Goal: Transaction & Acquisition: Subscribe to service/newsletter

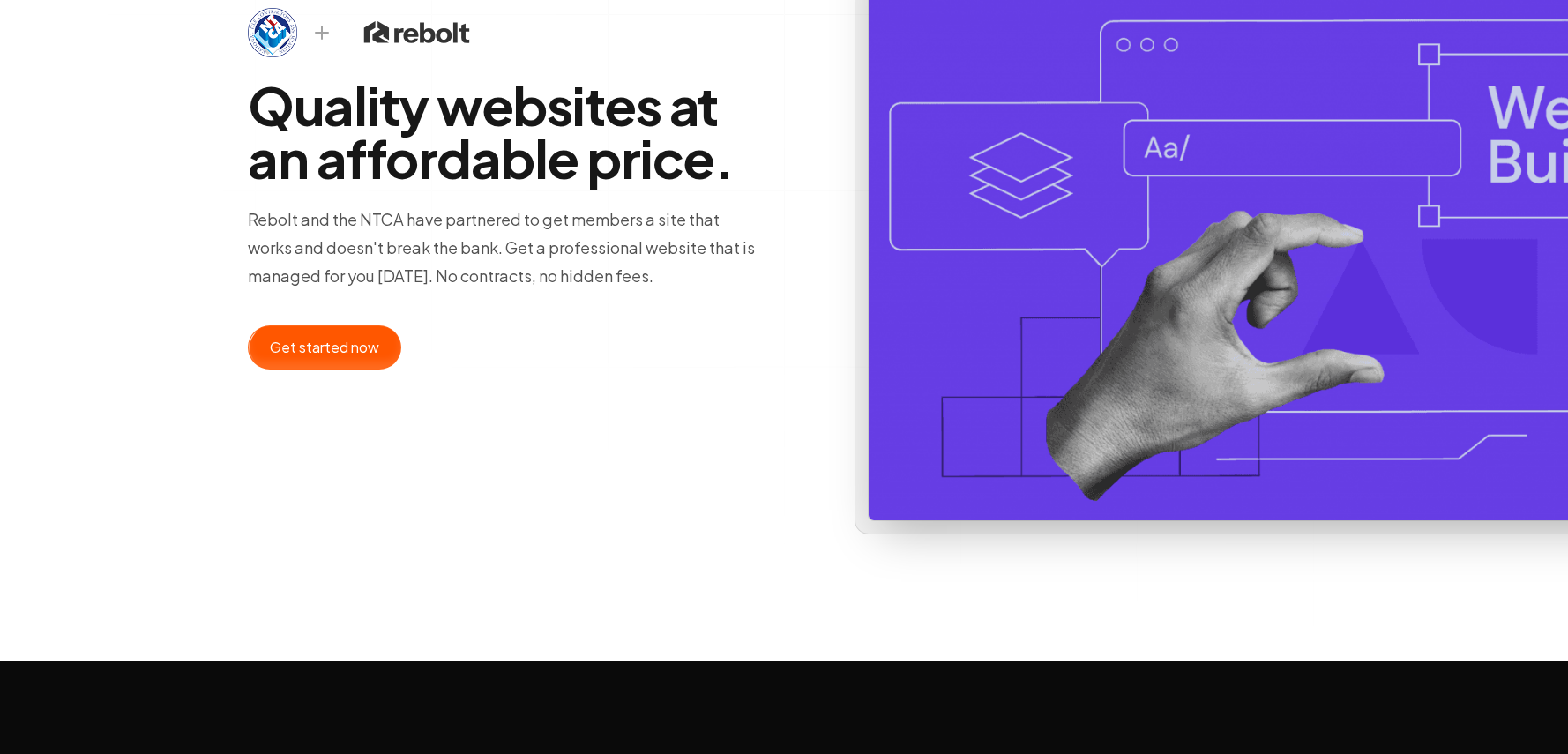
scroll to position [175, 0]
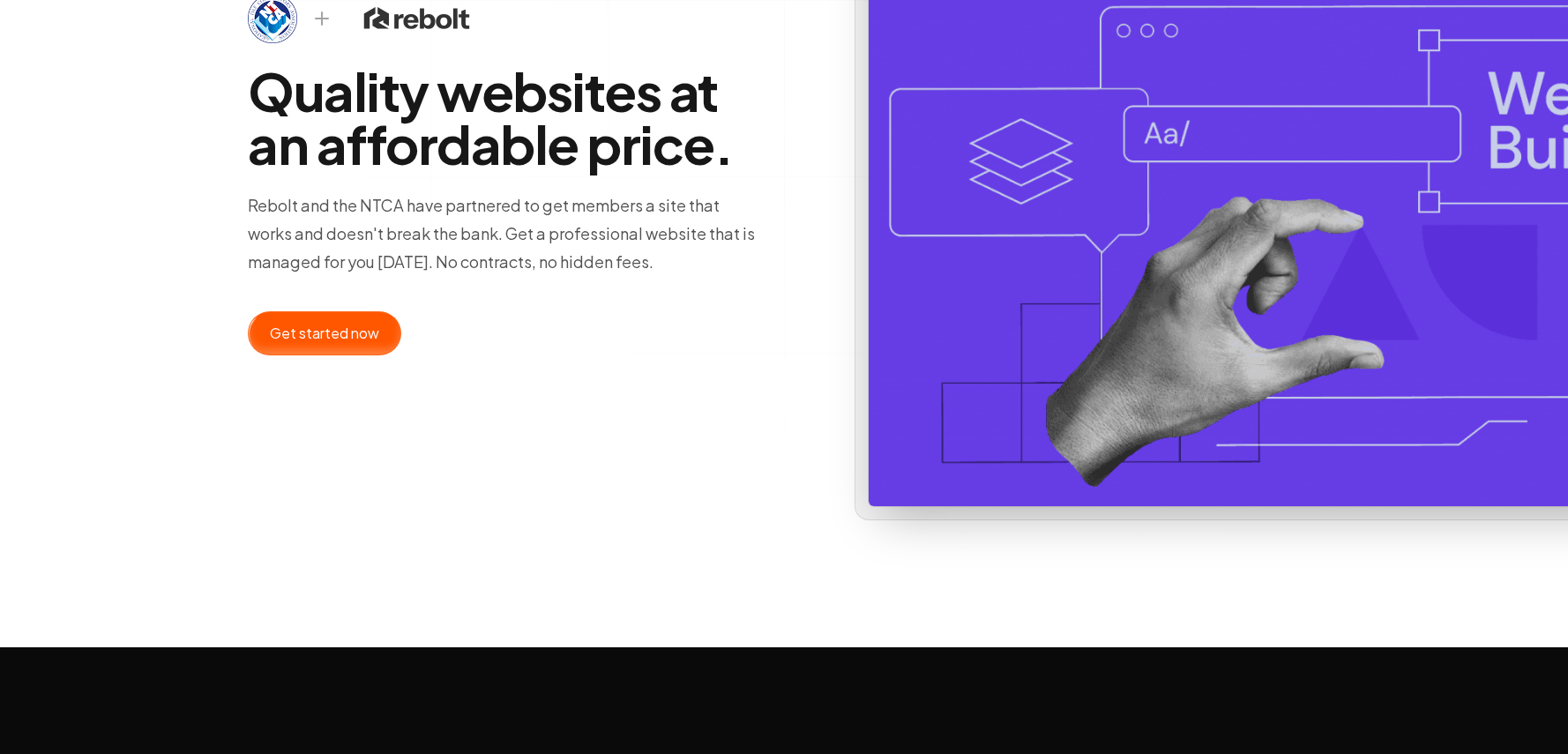
click at [270, 354] on div at bounding box center [324, 333] width 151 height 42
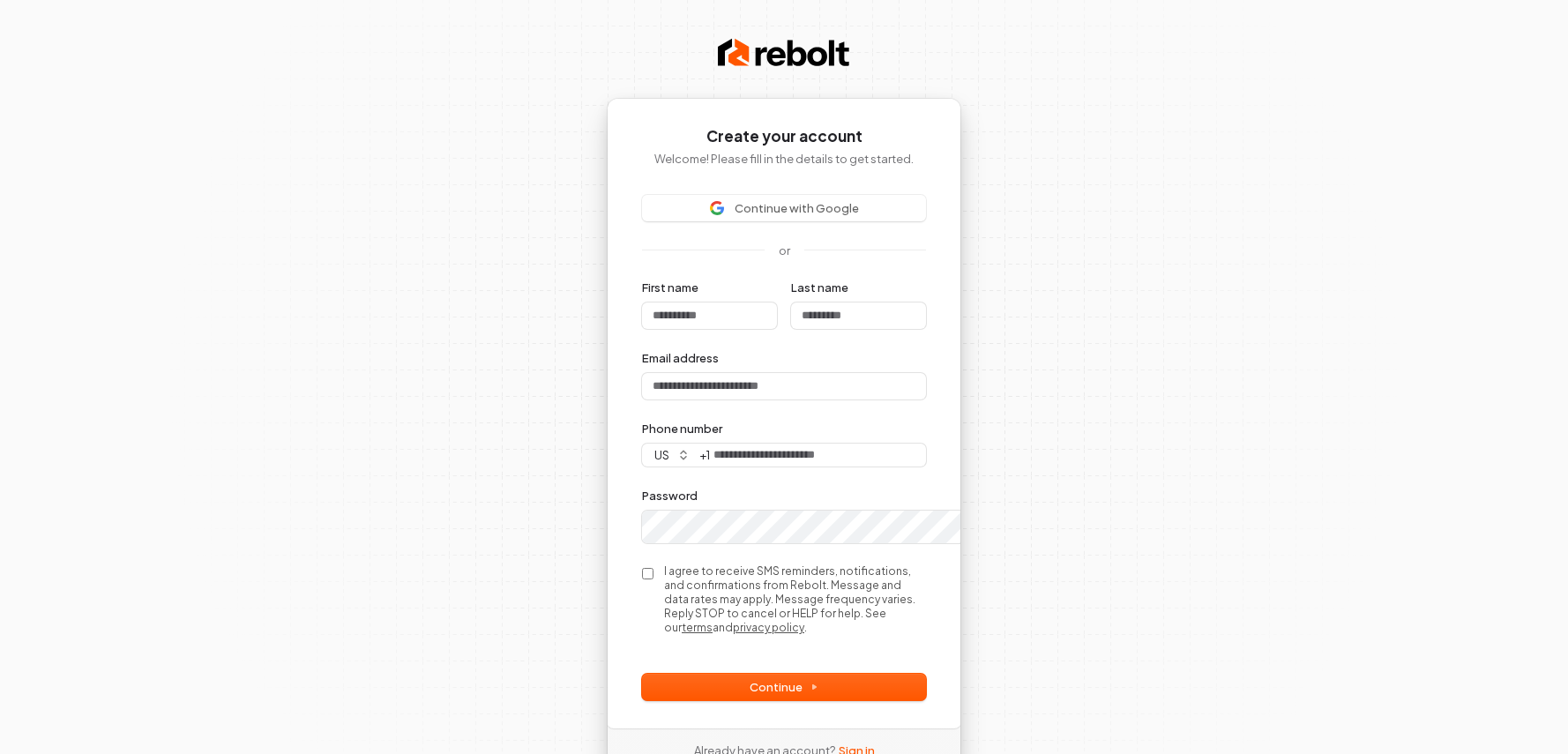
click at [794, 70] on img at bounding box center [783, 53] width 132 height 36
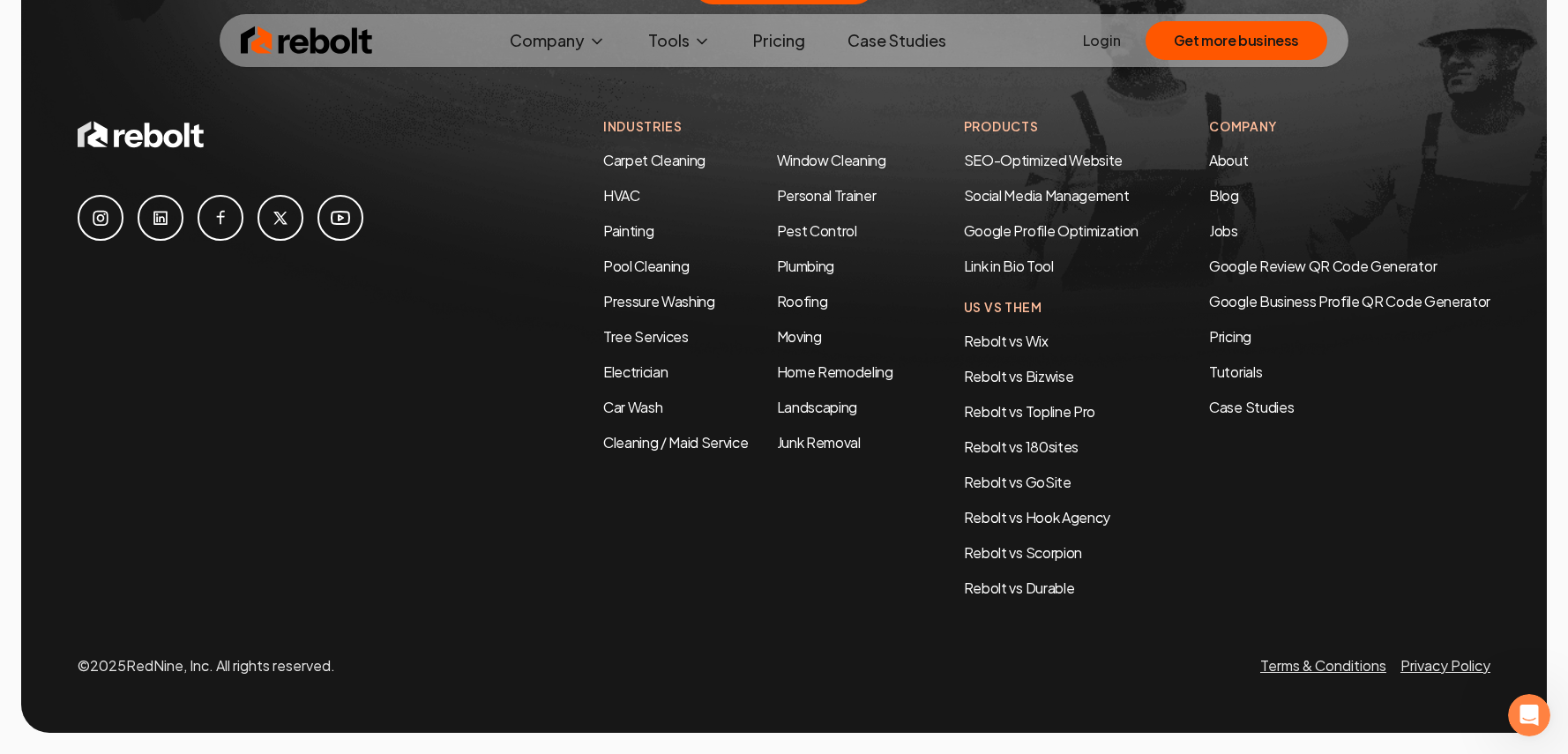
scroll to position [10053, 0]
click at [1209, 169] on link "About" at bounding box center [1228, 160] width 39 height 18
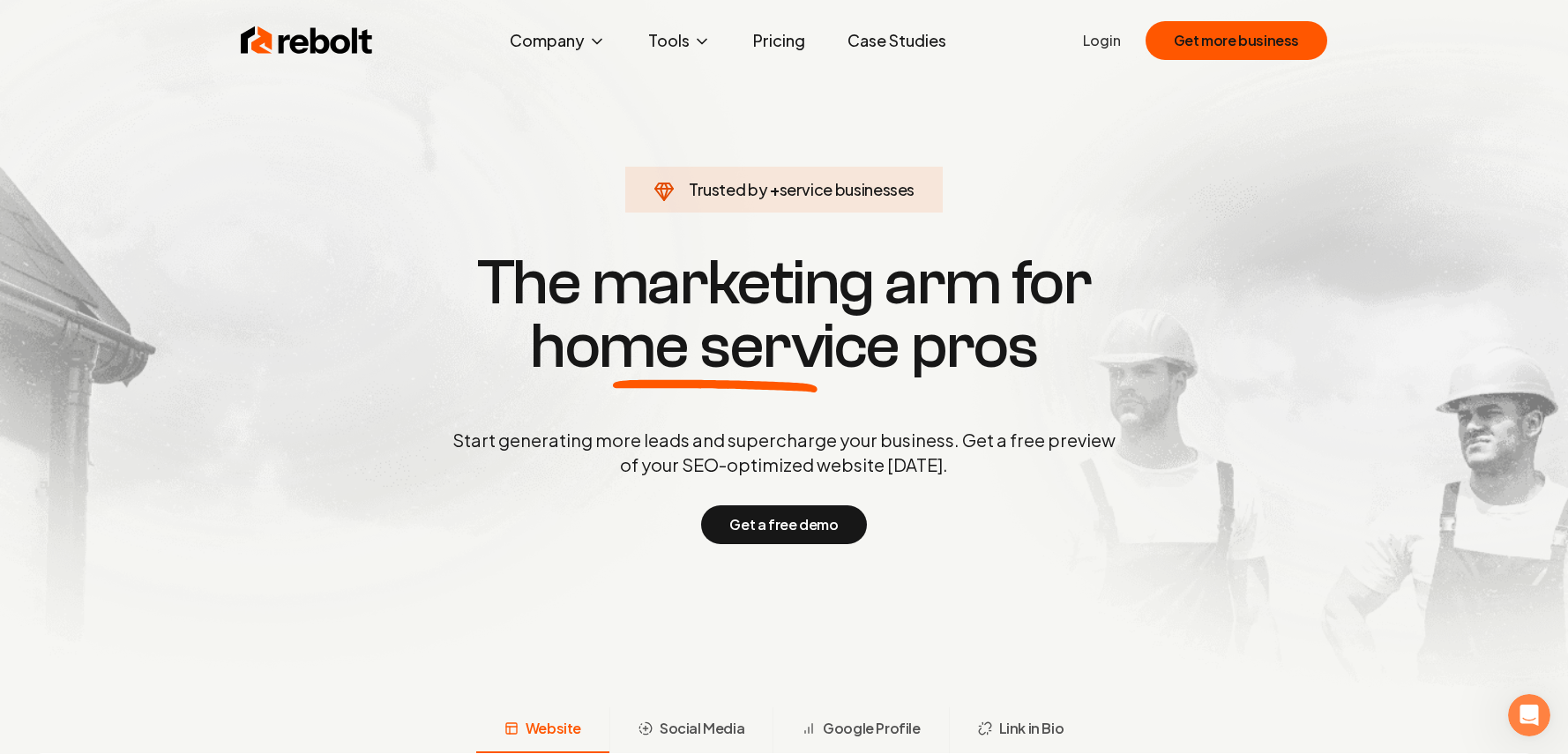
scroll to position [11, 0]
